Goal: Task Accomplishment & Management: Use online tool/utility

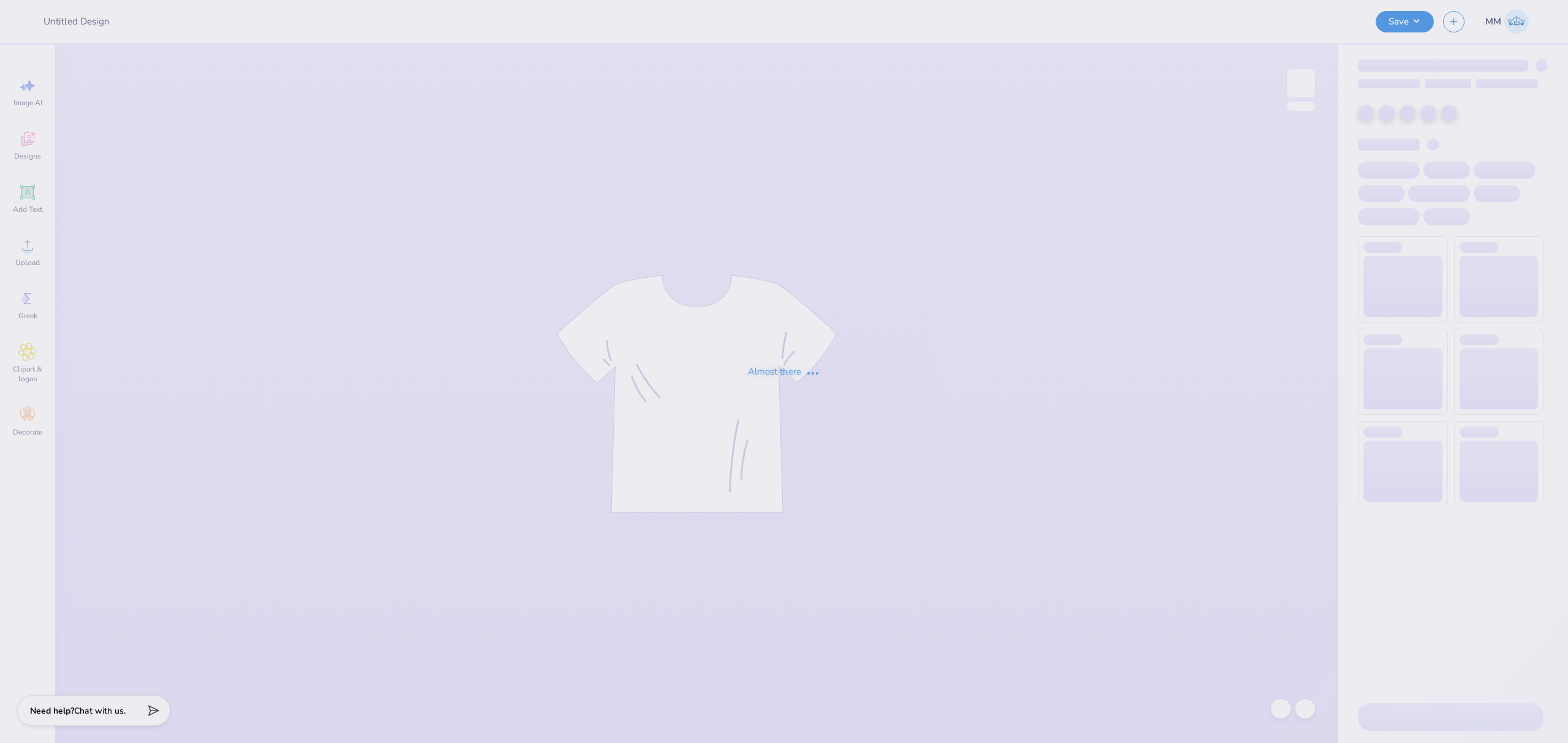
type input "Merch - Mechatronics at [GEOGRAPHIC_DATA]"
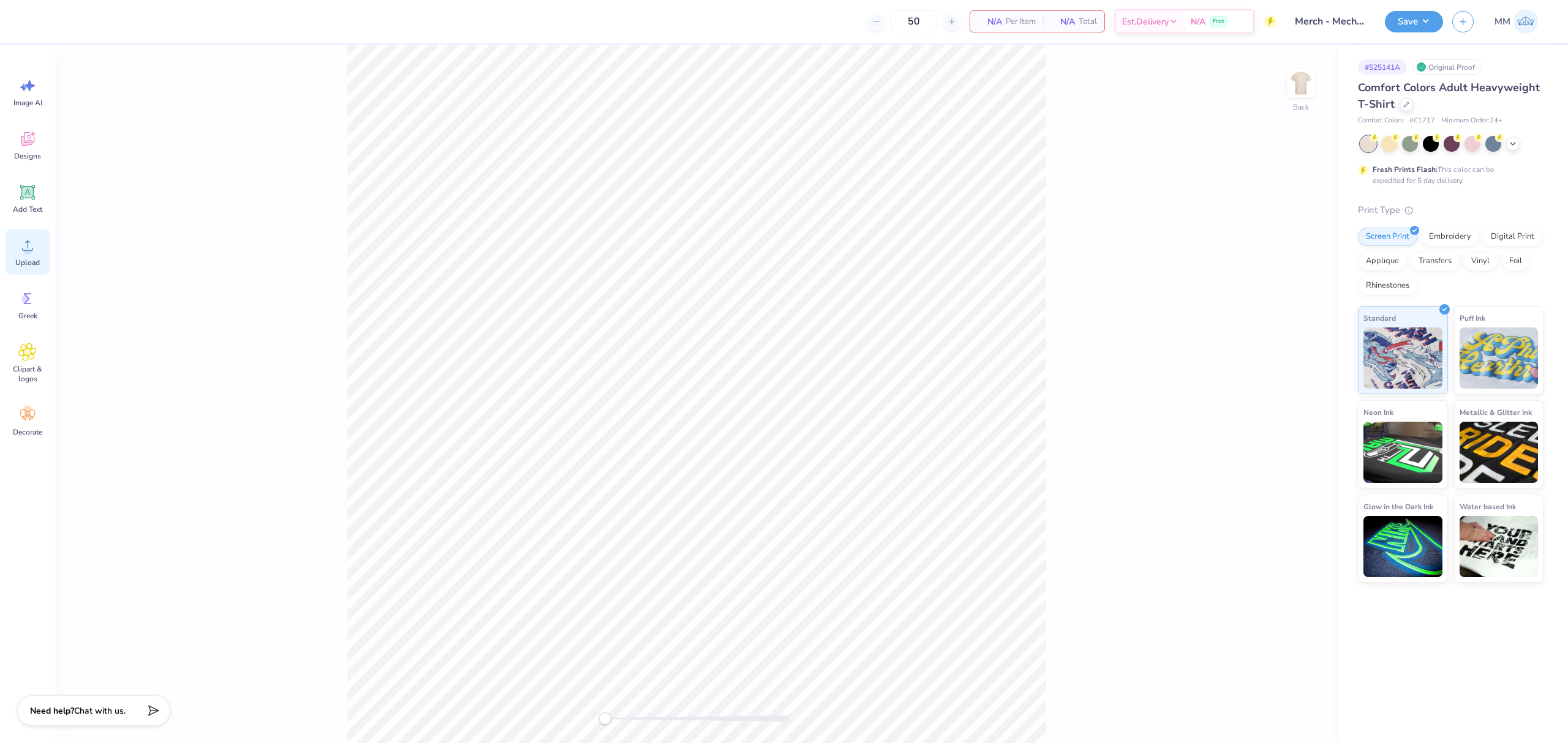
click at [30, 248] on circle at bounding box center [27, 250] width 9 height 9
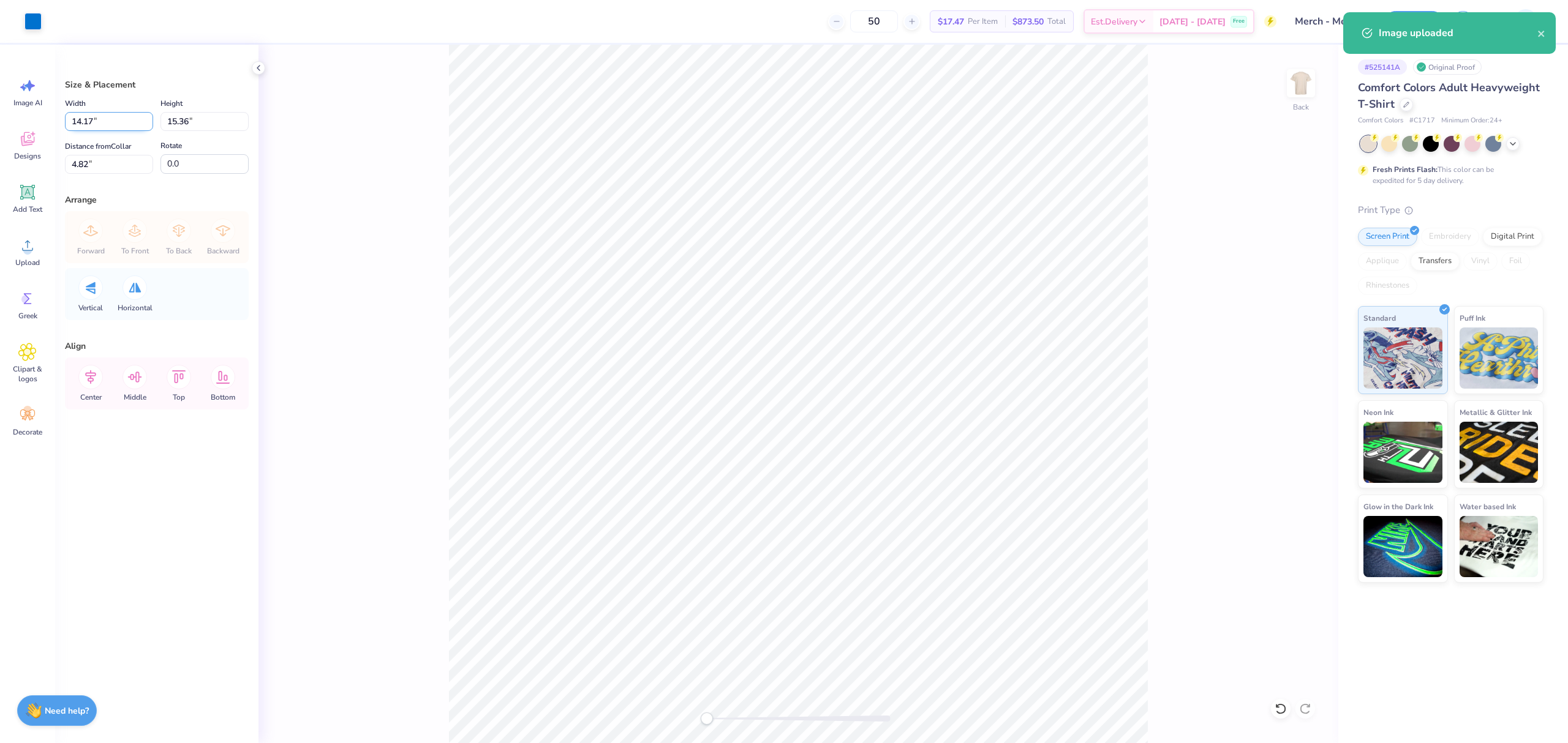
click at [93, 119] on input "14.17" at bounding box center [109, 121] width 88 height 19
type input "12.00"
type input "13.00"
click at [102, 166] on input "6.00" at bounding box center [109, 164] width 88 height 19
type input "3"
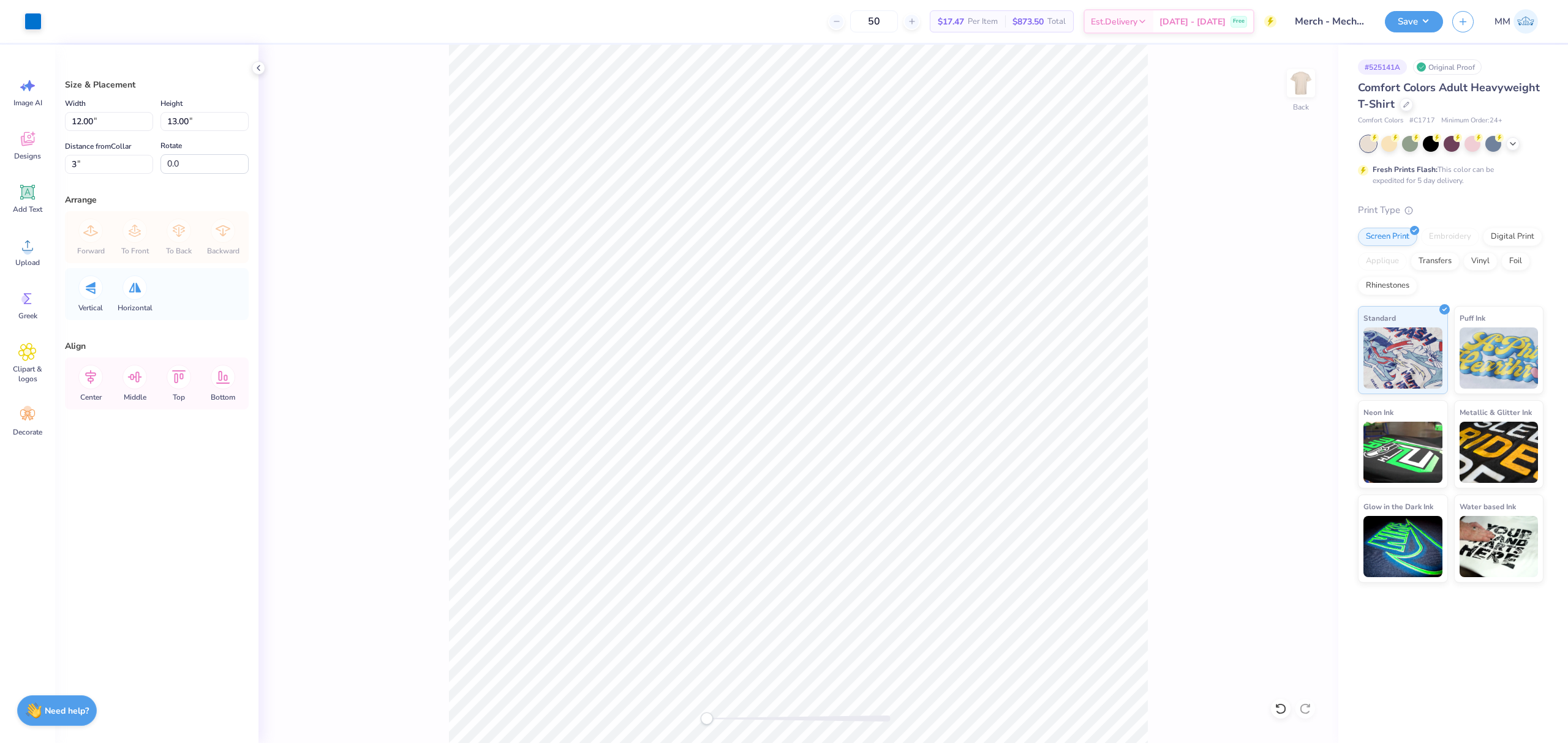
click at [434, 257] on div "Back" at bounding box center [798, 394] width 1080 height 698
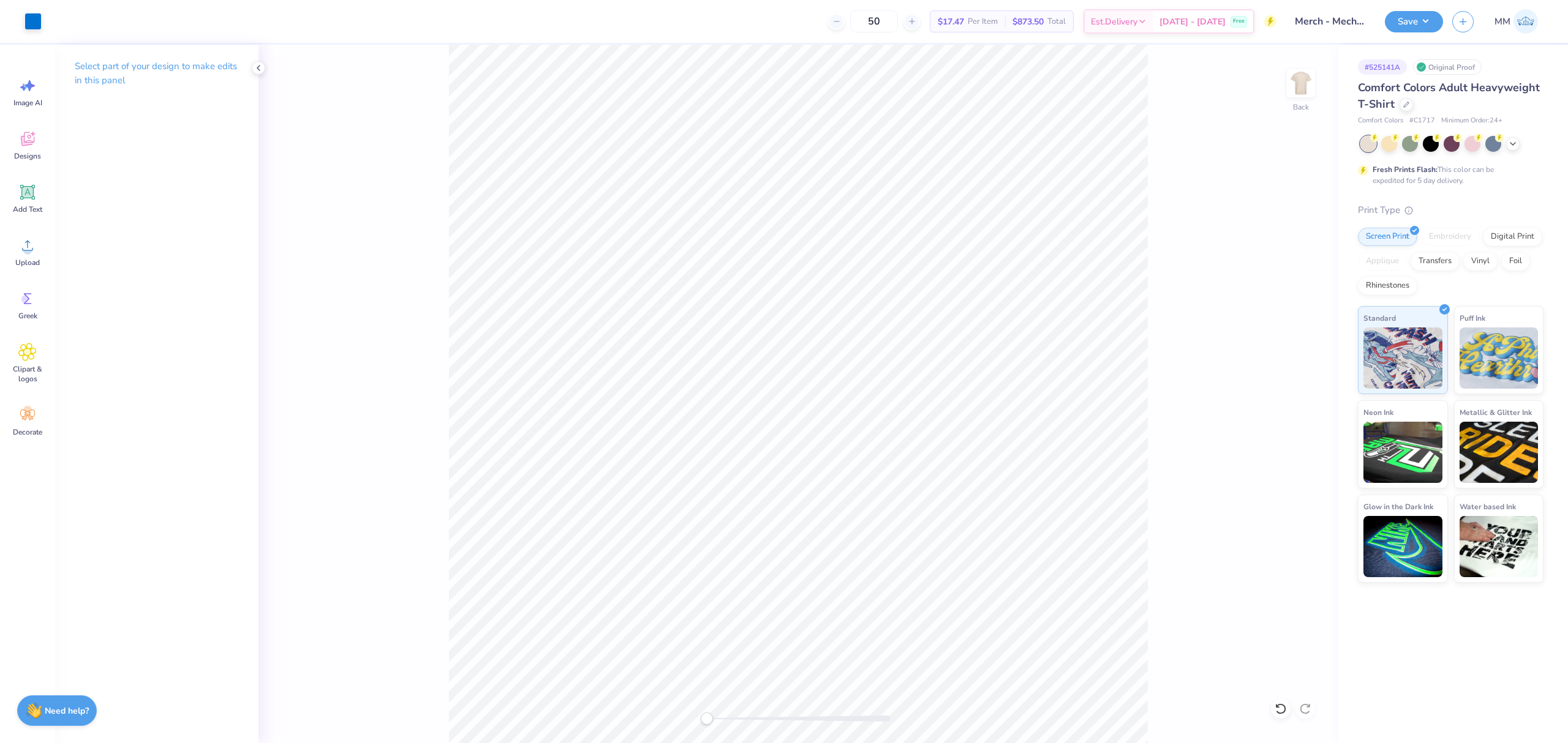
click at [1047, 580] on div "Back" at bounding box center [798, 394] width 1080 height 698
click at [1412, 22] on button "Save" at bounding box center [1414, 20] width 58 height 21
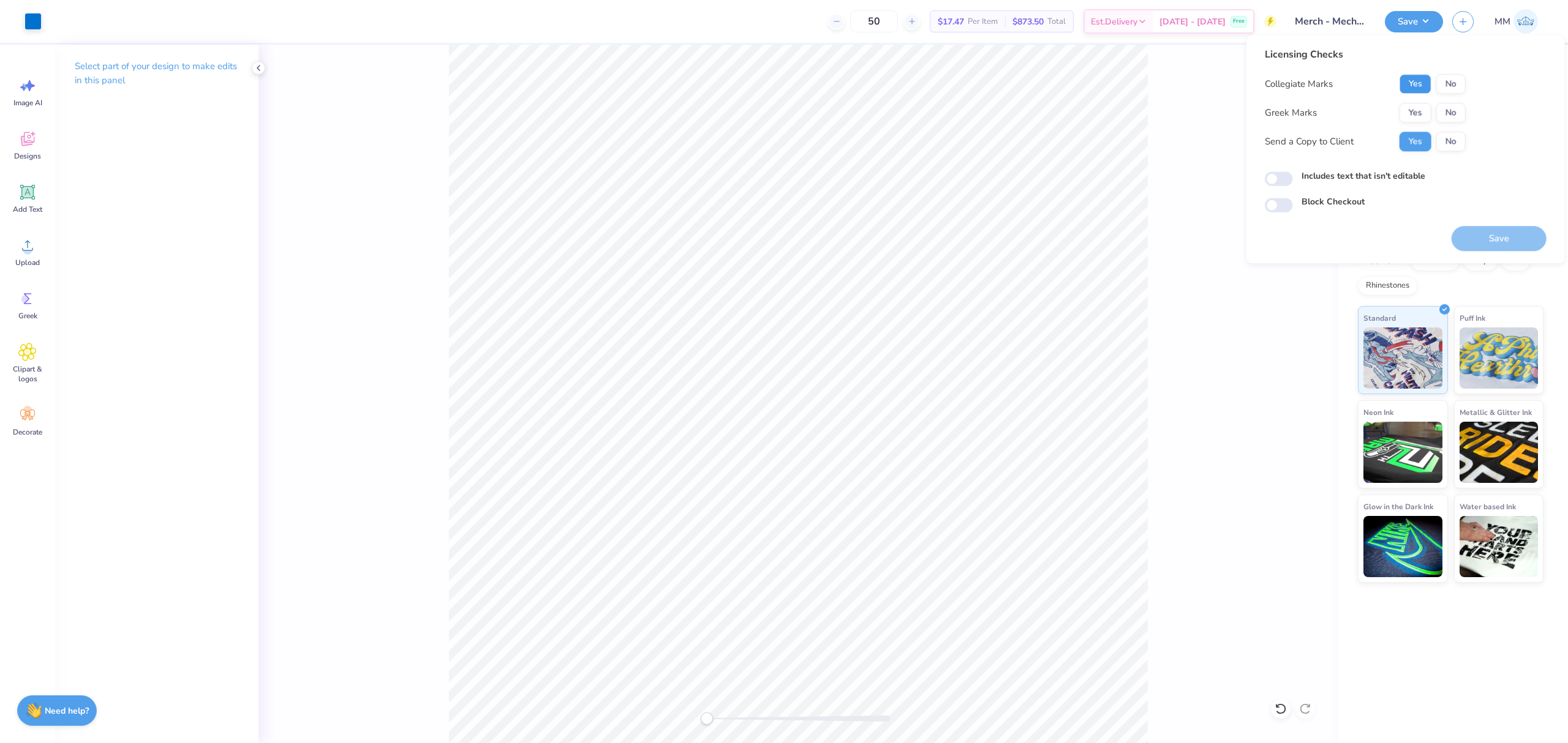
click at [1408, 80] on button "Yes" at bounding box center [1415, 84] width 32 height 20
click at [1460, 111] on button "No" at bounding box center [1451, 113] width 29 height 20
click at [1392, 179] on label "Includes text that isn't editable" at bounding box center [1363, 176] width 124 height 13
click at [1293, 179] on input "Includes text that isn't editable" at bounding box center [1278, 180] width 28 height 15
click at [1392, 179] on label "Includes text that isn't editable" at bounding box center [1363, 176] width 124 height 13
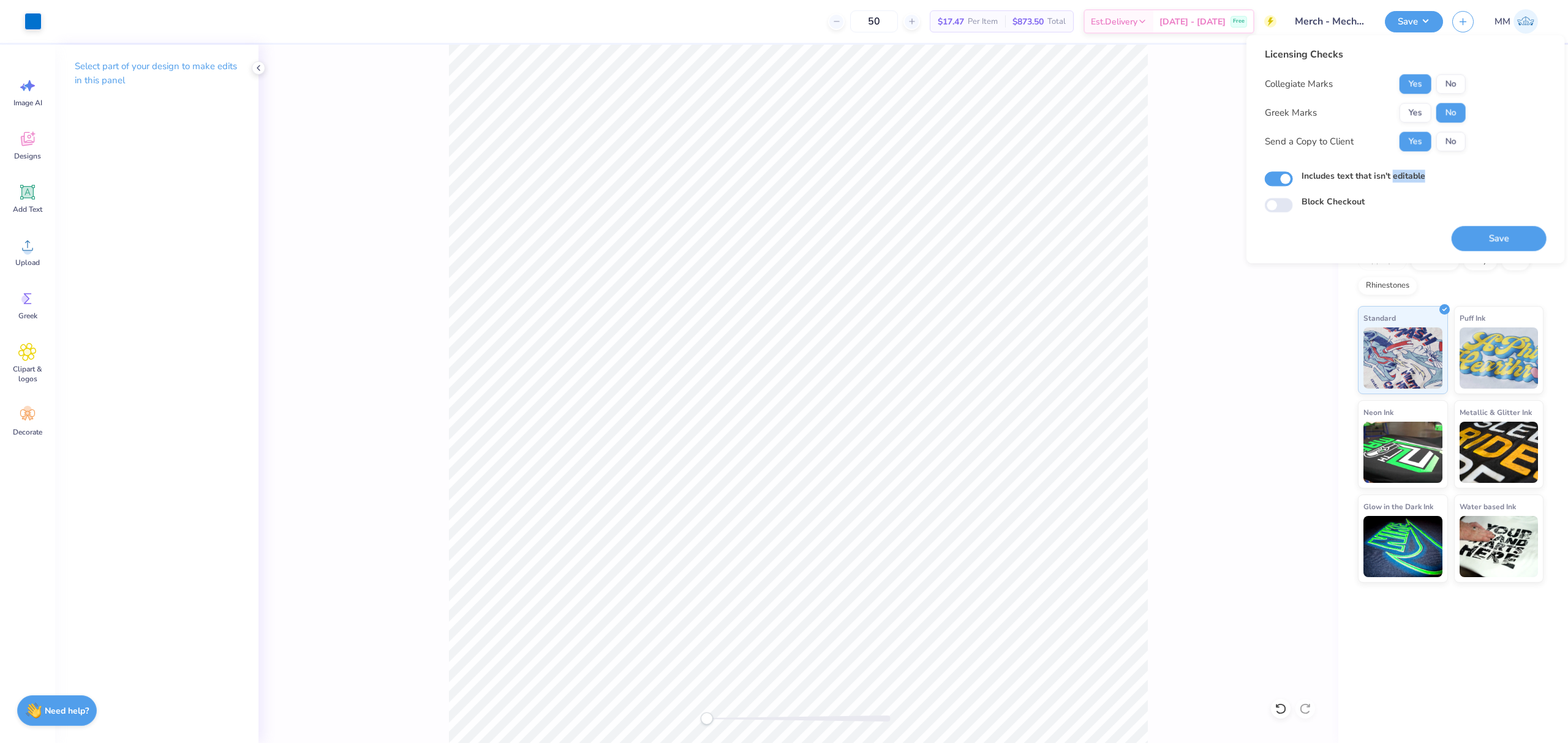
click at [1293, 179] on input "Includes text that isn't editable" at bounding box center [1278, 180] width 28 height 15
checkbox input "false"
click at [1473, 235] on button "Save" at bounding box center [1498, 239] width 95 height 25
